Goal: Task Accomplishment & Management: Complete application form

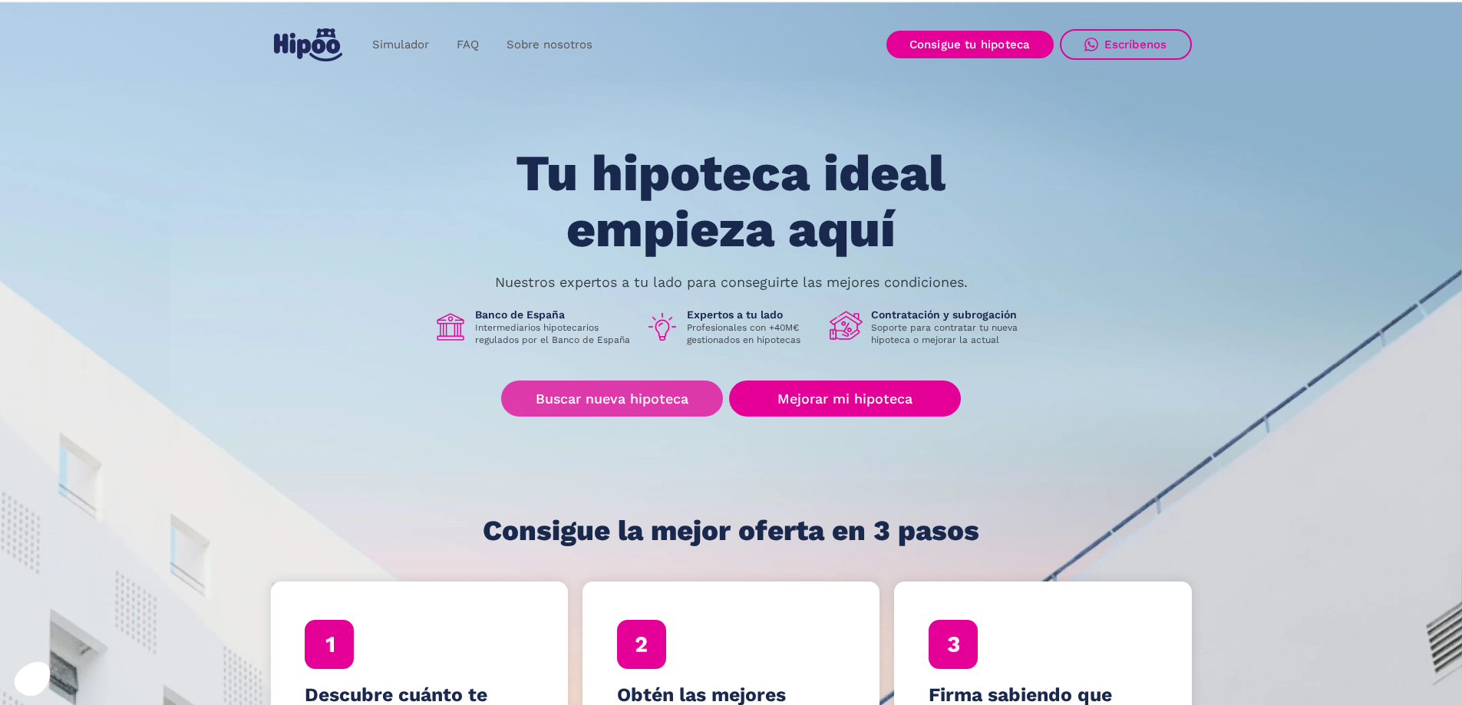
click at [615, 390] on link "Buscar nueva hipoteca" at bounding box center [612, 399] width 222 height 36
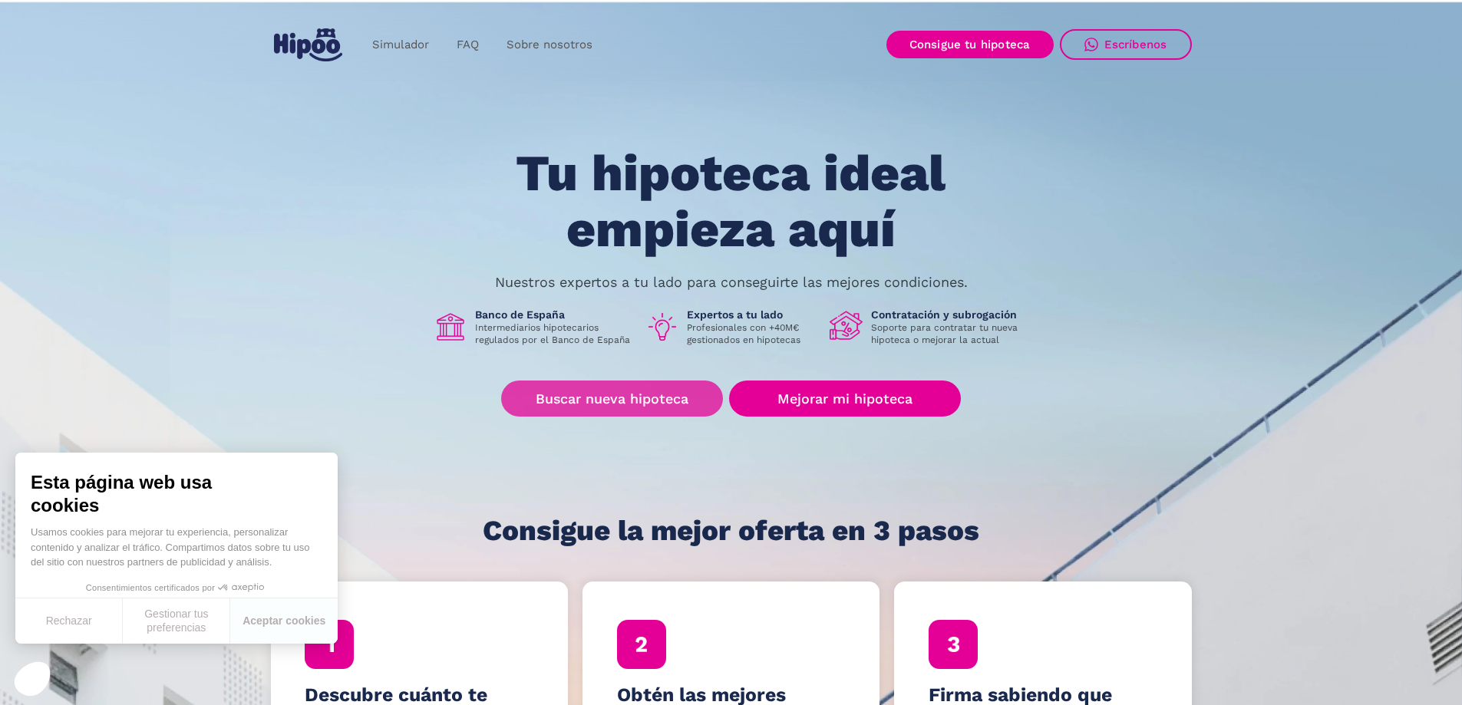
click at [642, 401] on link "Buscar nueva hipoteca" at bounding box center [612, 399] width 222 height 36
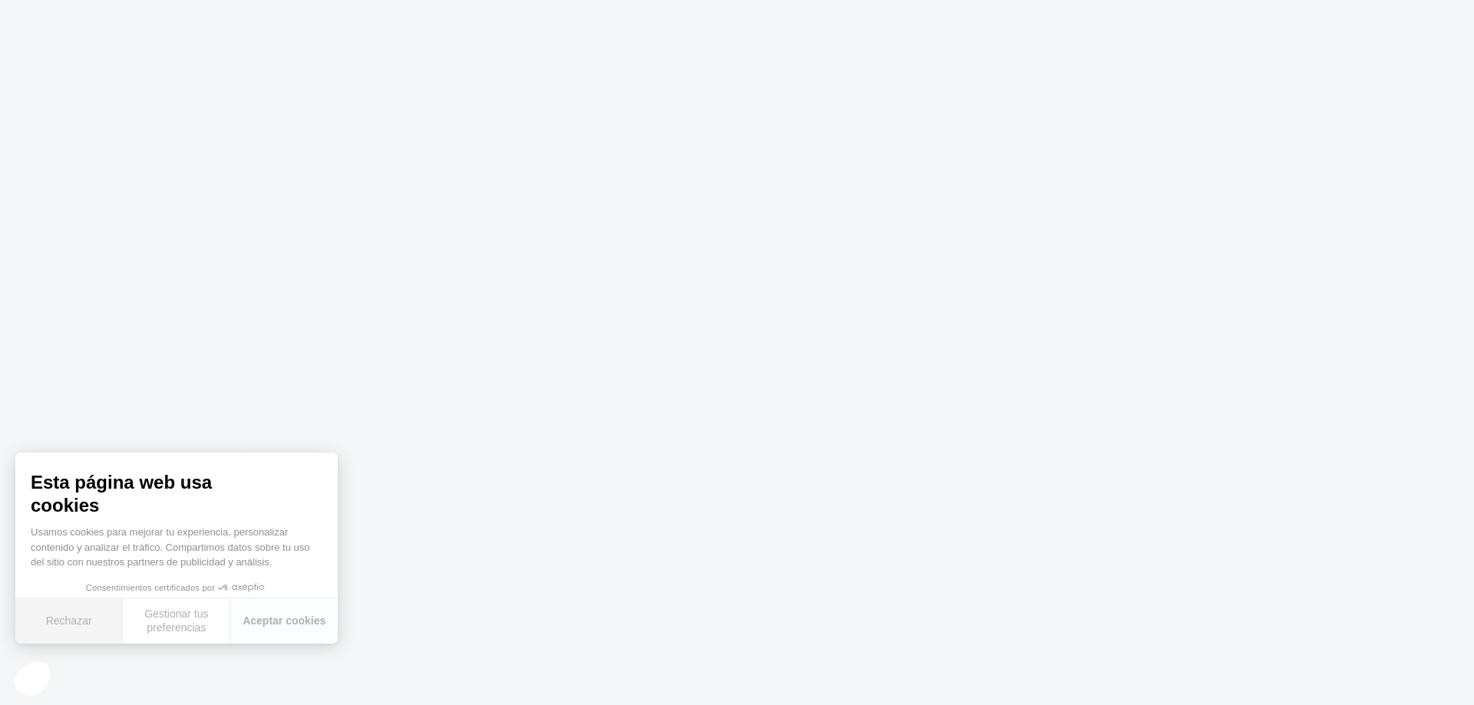
click at [61, 628] on button "Rechazar" at bounding box center [68, 621] width 107 height 45
